Goal: Task Accomplishment & Management: Manage account settings

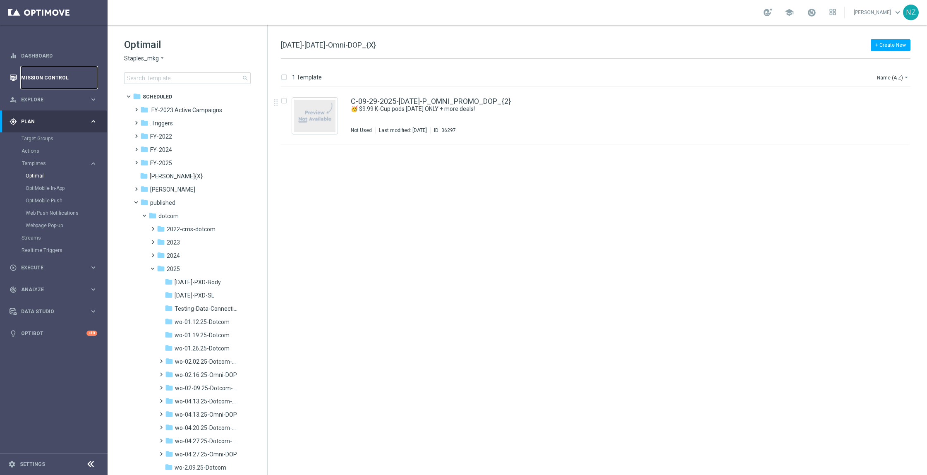
click at [41, 74] on link "Mission Control" at bounding box center [59, 78] width 76 height 22
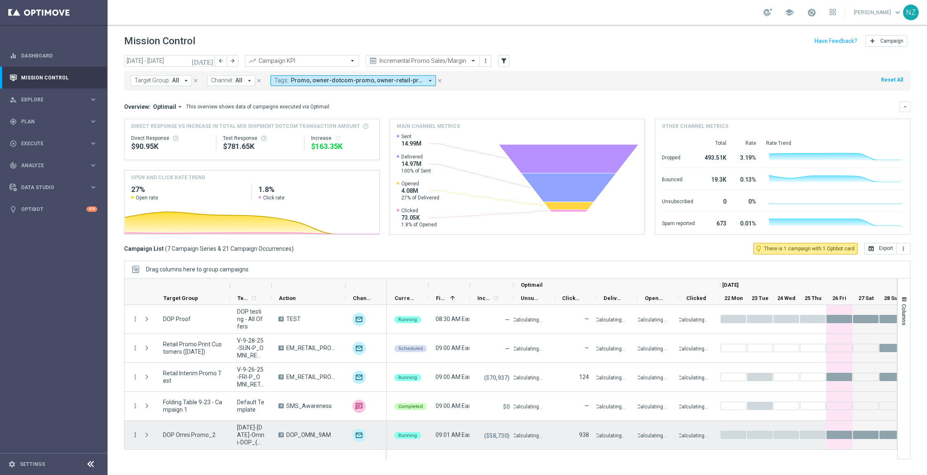
click at [134, 433] on icon "more_vert" at bounding box center [135, 434] width 7 height 7
click at [170, 338] on span "Campaign Details" at bounding box center [172, 337] width 42 height 6
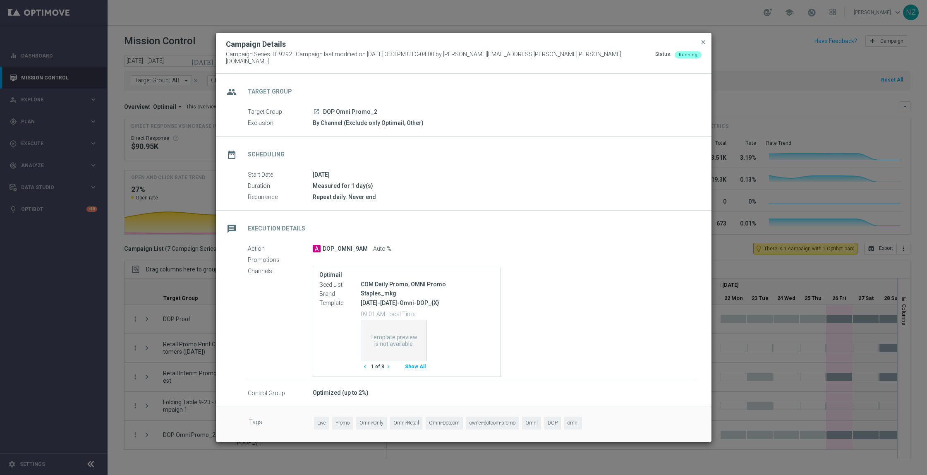
click at [419, 361] on button "Show All" at bounding box center [415, 366] width 23 height 11
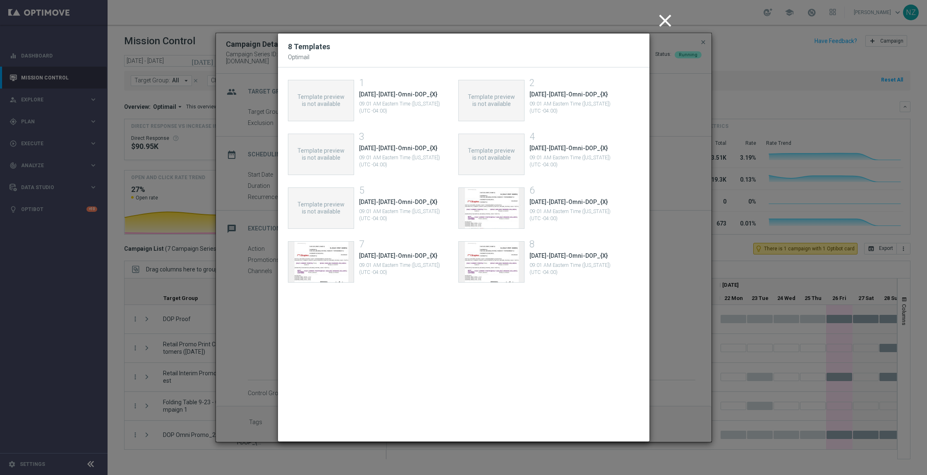
click at [662, 21] on icon "close" at bounding box center [665, 20] width 21 height 21
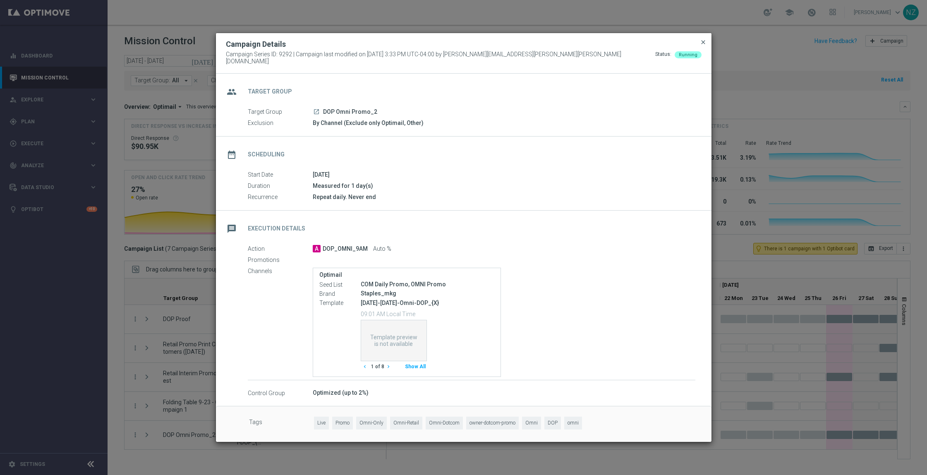
click at [704, 44] on span "close" at bounding box center [703, 42] width 7 height 7
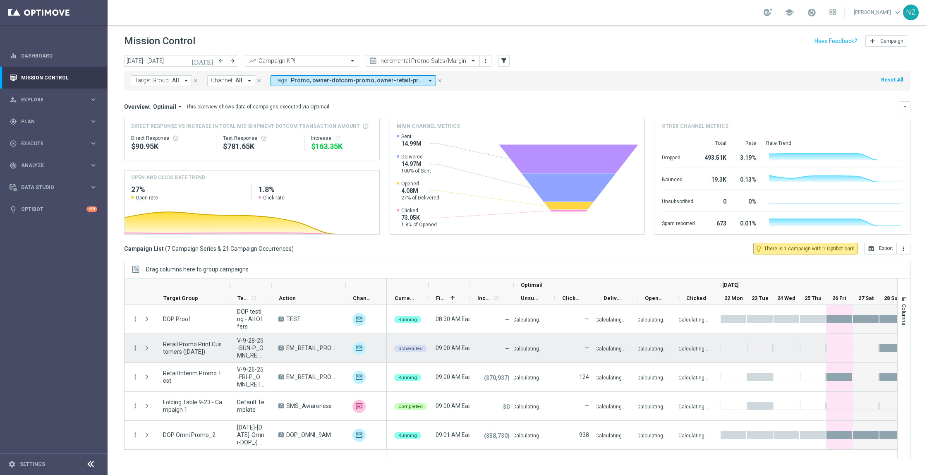
click at [134, 351] on icon "more_vert" at bounding box center [135, 347] width 7 height 7
click at [170, 351] on span "Campaign Details" at bounding box center [172, 353] width 42 height 6
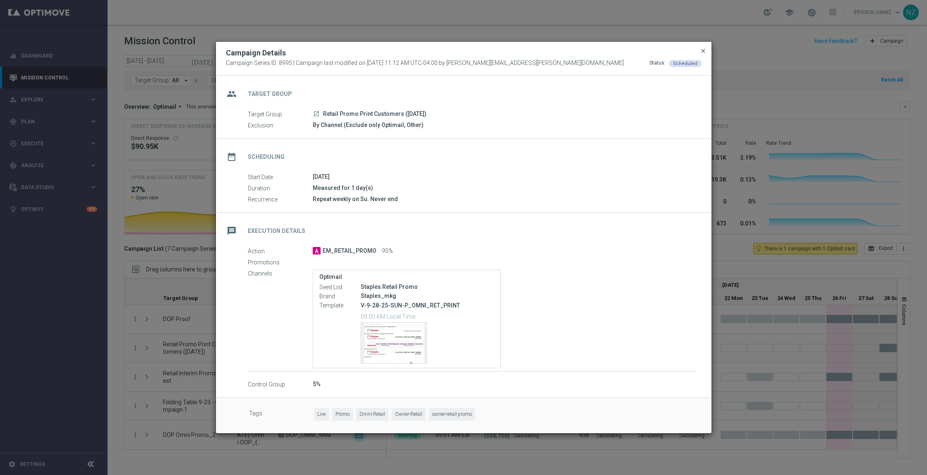
click at [703, 49] on span "close" at bounding box center [703, 51] width 7 height 7
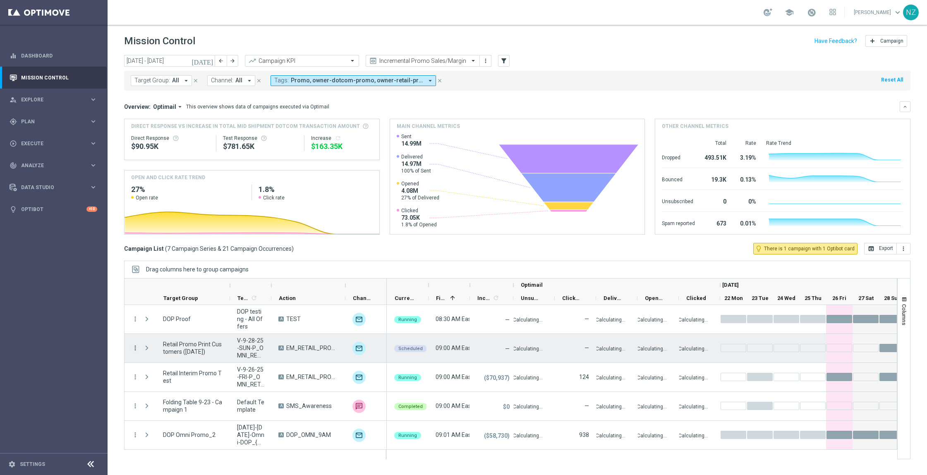
click at [136, 344] on icon "more_vert" at bounding box center [135, 347] width 7 height 7
click at [180, 431] on div "edit Edit" at bounding box center [185, 427] width 93 height 12
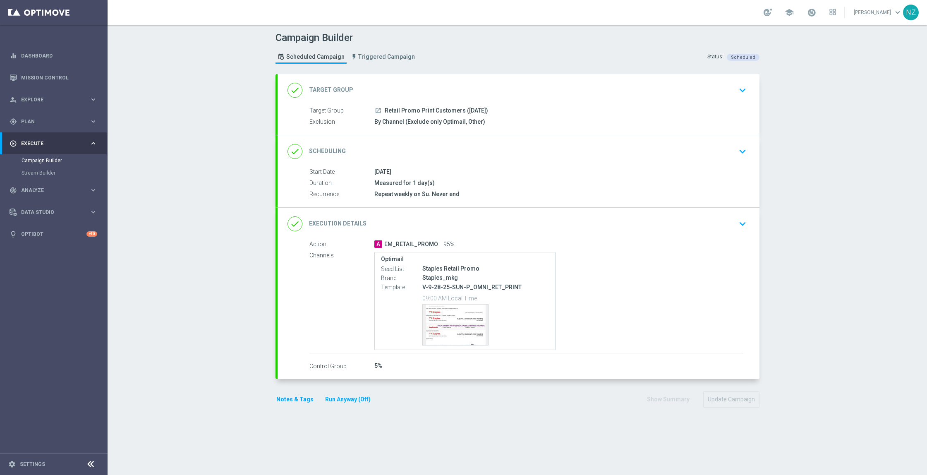
click at [876, 256] on div "Campaign Builder Scheduled Campaign Triggered Campaign Status: Scheduled done T…" at bounding box center [518, 250] width 820 height 450
click at [737, 146] on icon "keyboard_arrow_down" at bounding box center [743, 151] width 12 height 12
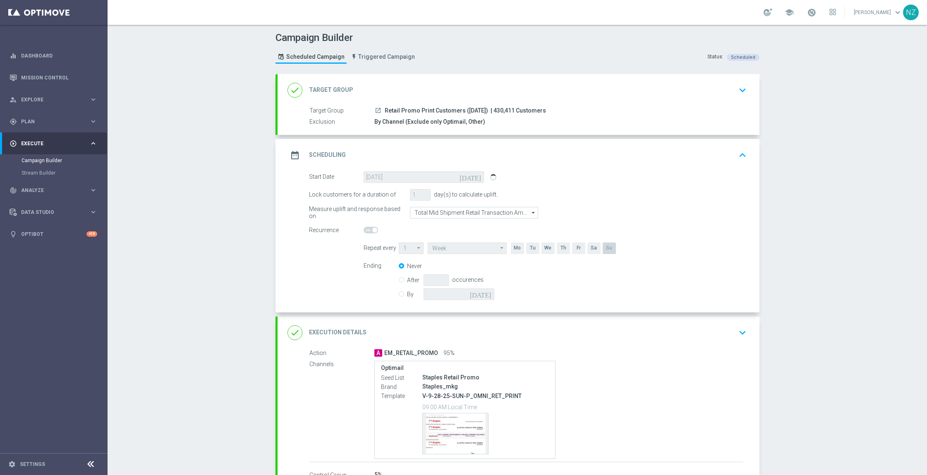
click at [399, 294] on input "By" at bounding box center [401, 292] width 5 height 5
radio input "true"
radio input "false"
click at [485, 296] on icon "[DATE]" at bounding box center [482, 292] width 24 height 9
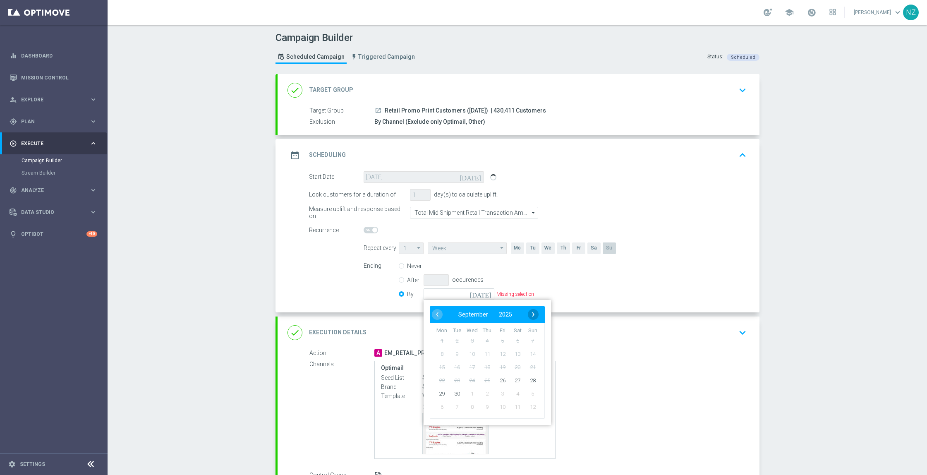
click at [528, 311] on span "›" at bounding box center [533, 314] width 11 height 11
click at [467, 340] on span "1" at bounding box center [472, 340] width 13 height 13
type input "[DATE]"
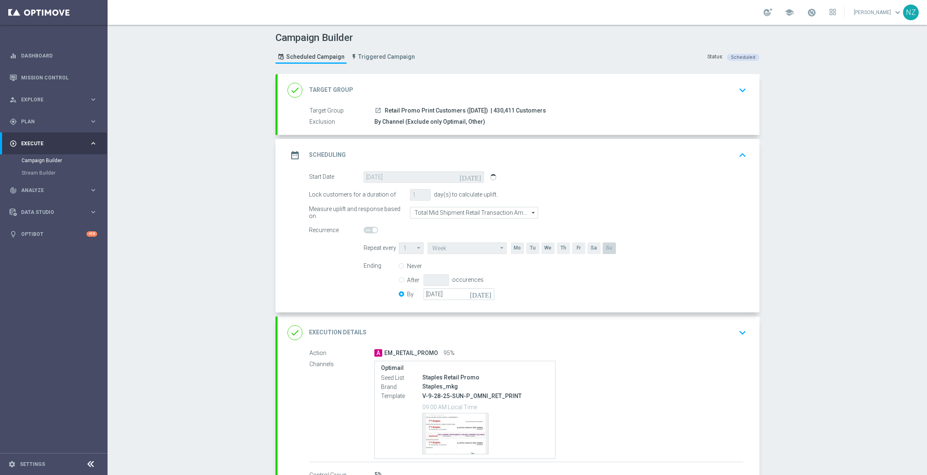
click at [871, 238] on div "Campaign Builder Scheduled Campaign Triggered Campaign Status: Scheduled done T…" at bounding box center [518, 250] width 820 height 450
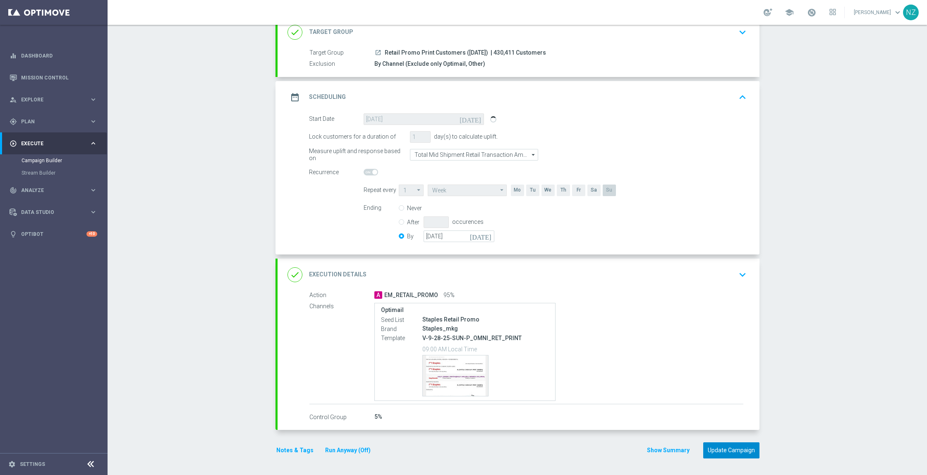
click at [732, 454] on button "Update Campaign" at bounding box center [731, 450] width 56 height 16
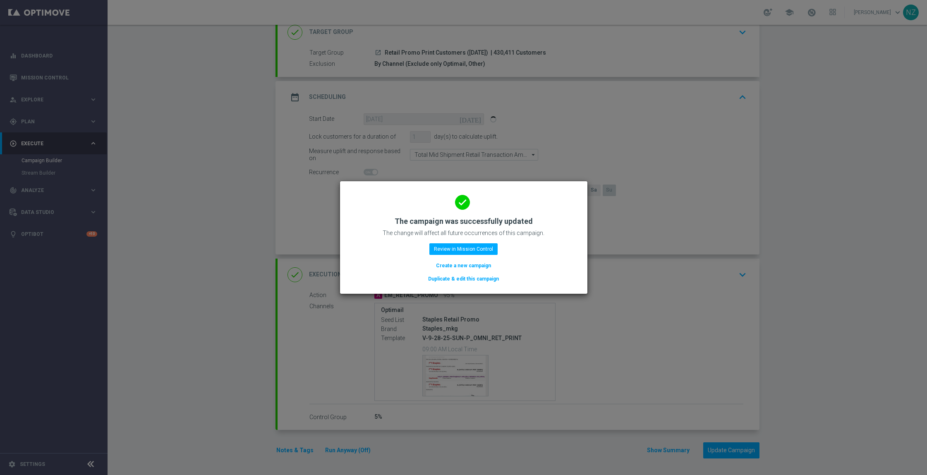
click at [926, 271] on modal-container "done The campaign was successfully updated The change will affect all future oc…" at bounding box center [463, 237] width 927 height 475
click at [467, 244] on button "Review in Mission Control" at bounding box center [464, 249] width 68 height 12
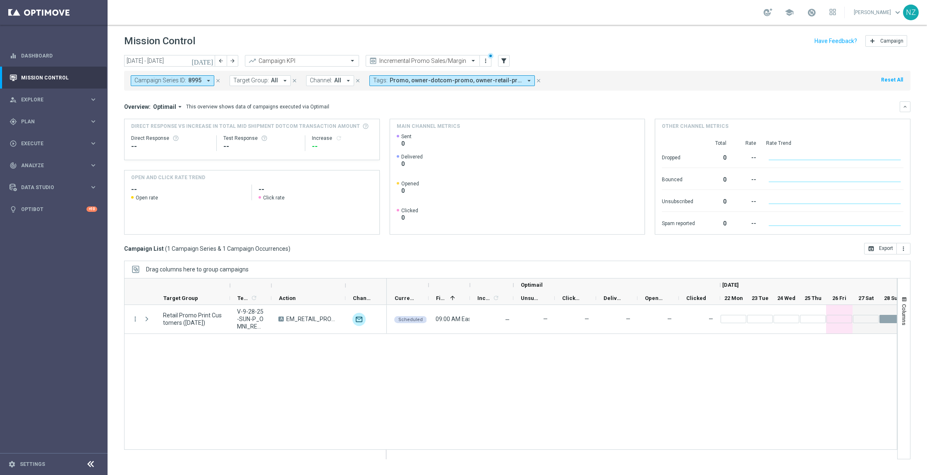
click at [218, 81] on icon "close" at bounding box center [218, 81] width 6 height 6
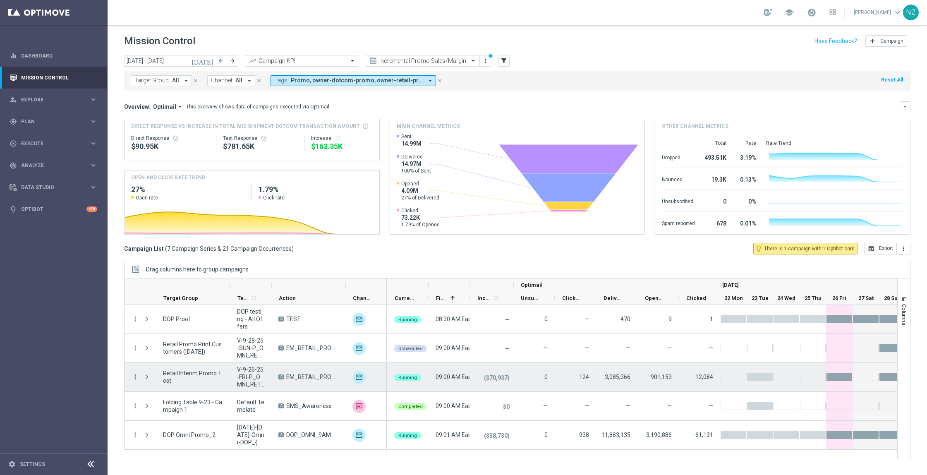
click at [136, 377] on icon "more_vert" at bounding box center [135, 376] width 7 height 7
click at [175, 349] on div "Edit" at bounding box center [189, 352] width 77 height 6
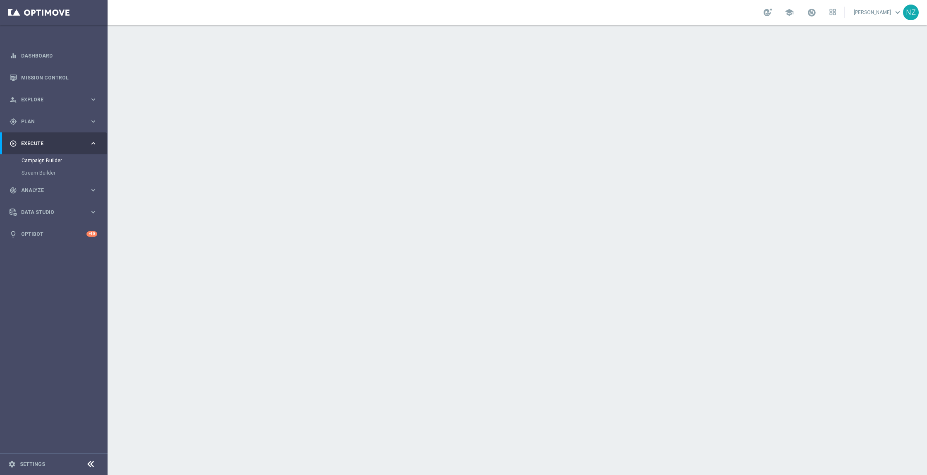
click at [747, 156] on div "done Scheduling keyboard_arrow_down" at bounding box center [519, 151] width 482 height 32
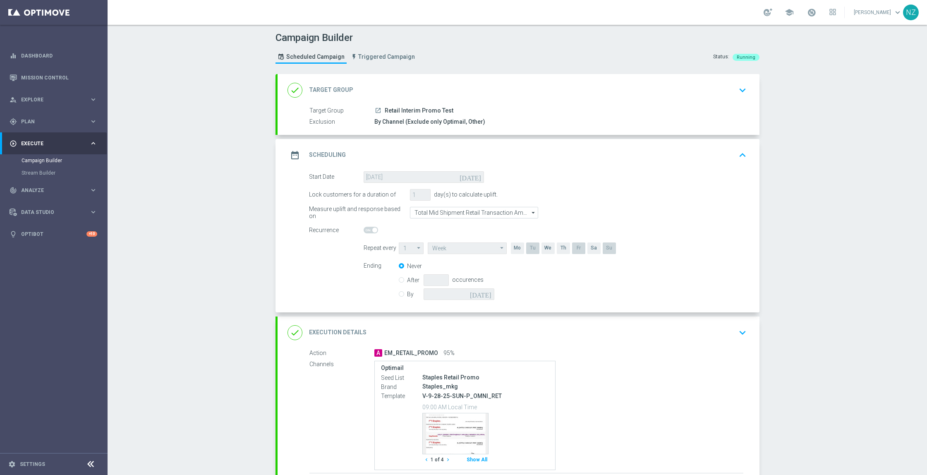
click at [399, 296] on div "By today" at bounding box center [452, 294] width 106 height 12
click at [399, 295] on input "By" at bounding box center [401, 292] width 5 height 5
radio input "true"
radio input "false"
click at [481, 293] on icon "[DATE]" at bounding box center [482, 292] width 24 height 9
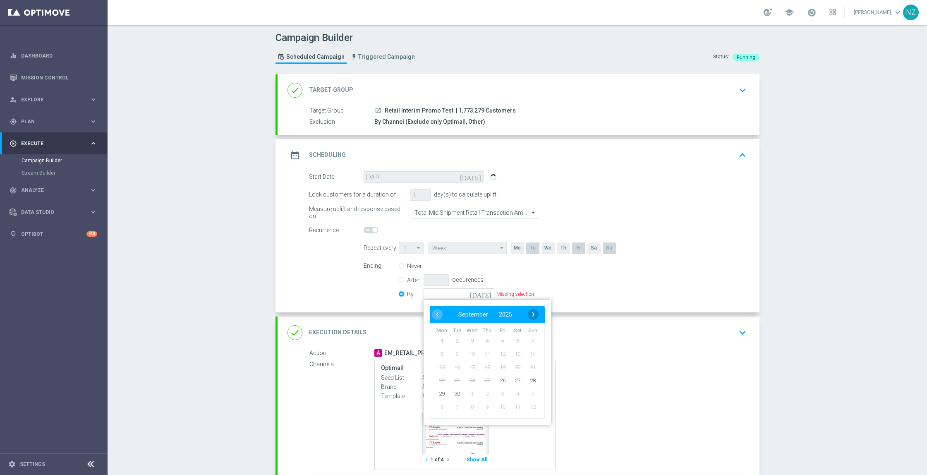
click at [528, 314] on span "›" at bounding box center [533, 314] width 11 height 11
click at [512, 340] on span "4" at bounding box center [517, 340] width 13 height 13
type input "04 Oct 2025"
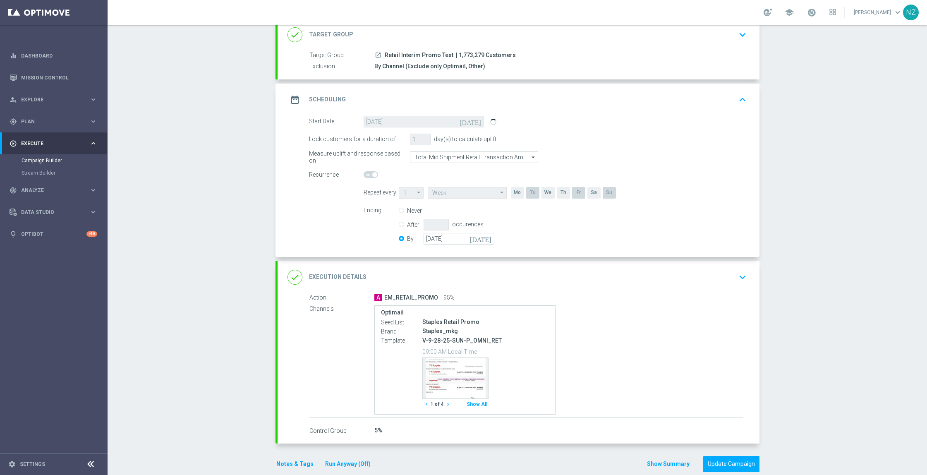
scroll to position [69, 0]
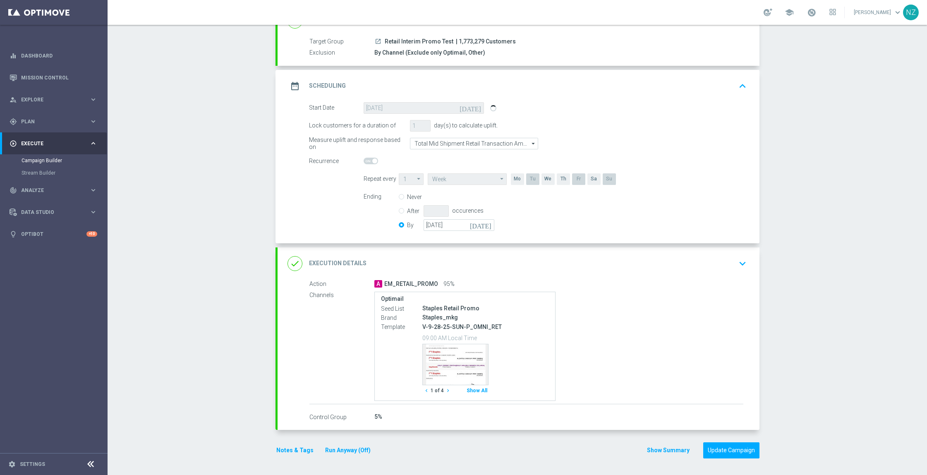
click at [469, 392] on button "Show All" at bounding box center [477, 390] width 23 height 11
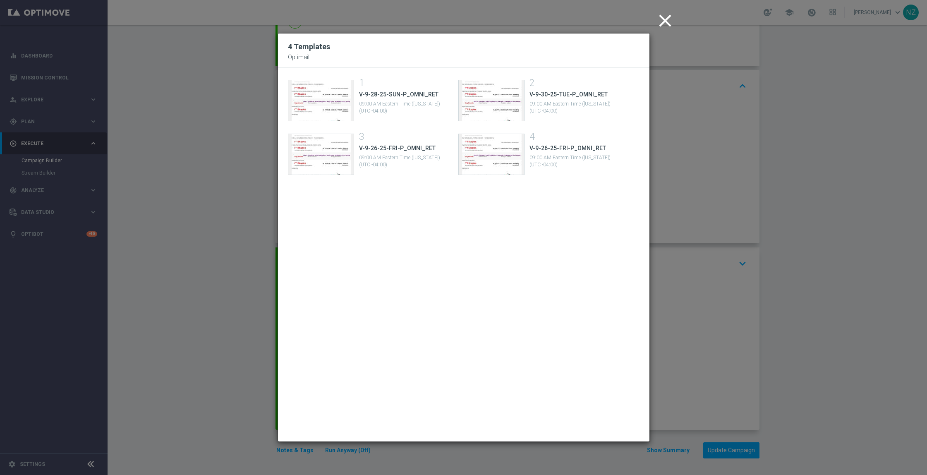
click at [868, 259] on modal-container "close 4 Templates Optimail Template preview 1 V-9-28-25-SUN-P_OMNI_RET 09:00 AM…" at bounding box center [463, 237] width 927 height 475
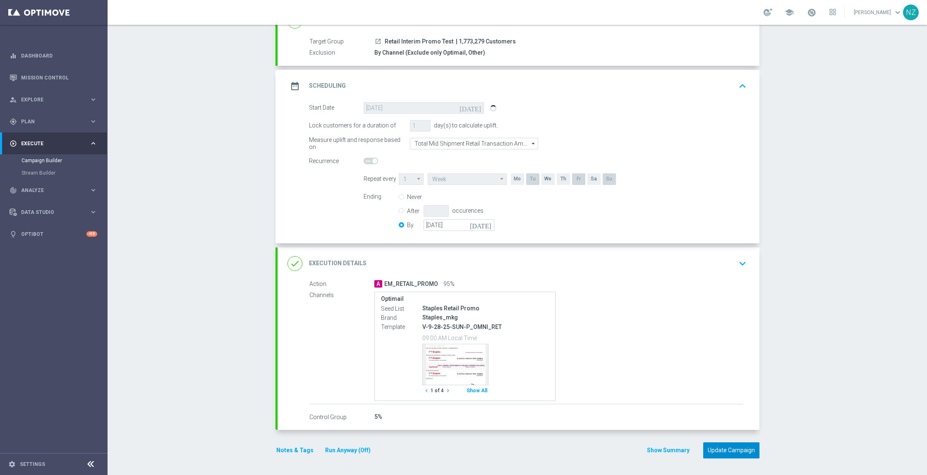
click at [725, 454] on button "Update Campaign" at bounding box center [731, 450] width 56 height 16
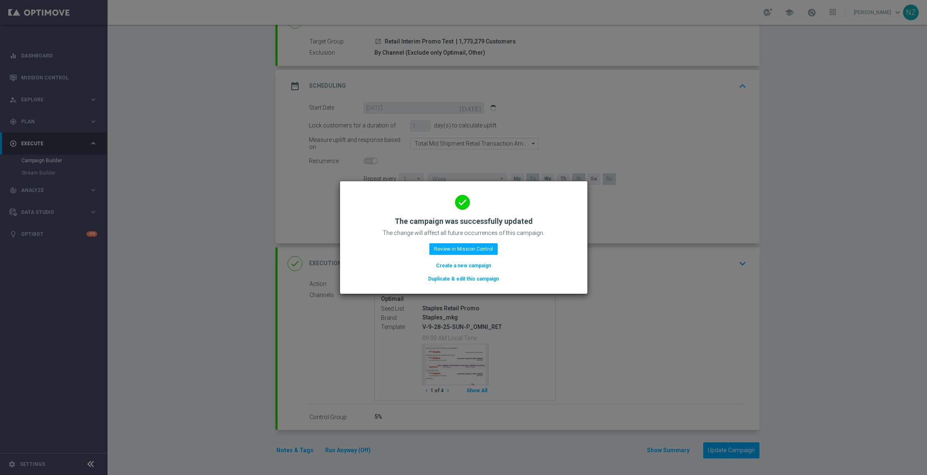
click at [878, 190] on modal-container "done The campaign was successfully updated The change will affect all future oc…" at bounding box center [463, 237] width 927 height 475
click at [456, 242] on div "done The campaign was successfully updated The change will affect all future oc…" at bounding box center [464, 236] width 228 height 94
click at [466, 250] on button "Review in Mission Control" at bounding box center [464, 249] width 68 height 12
